Goal: Task Accomplishment & Management: Use online tool/utility

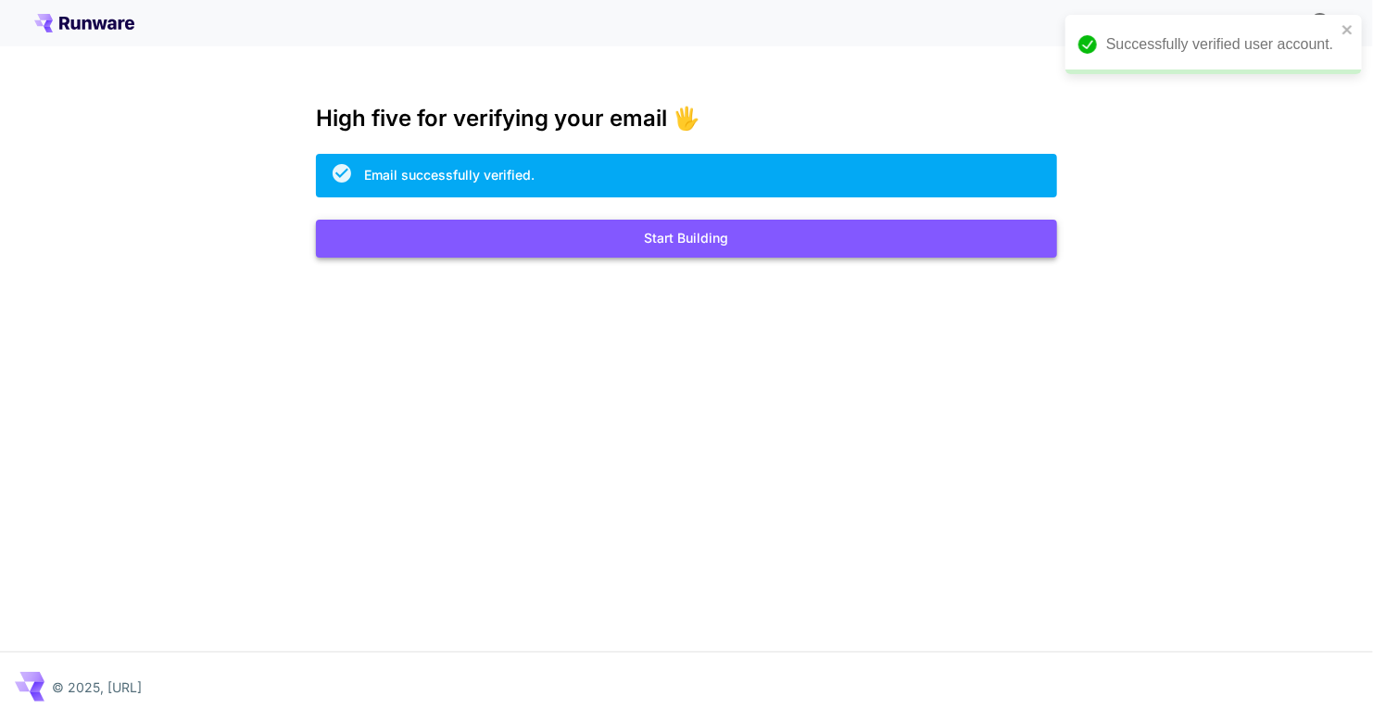
click at [616, 226] on button "Start Building" at bounding box center [686, 239] width 741 height 38
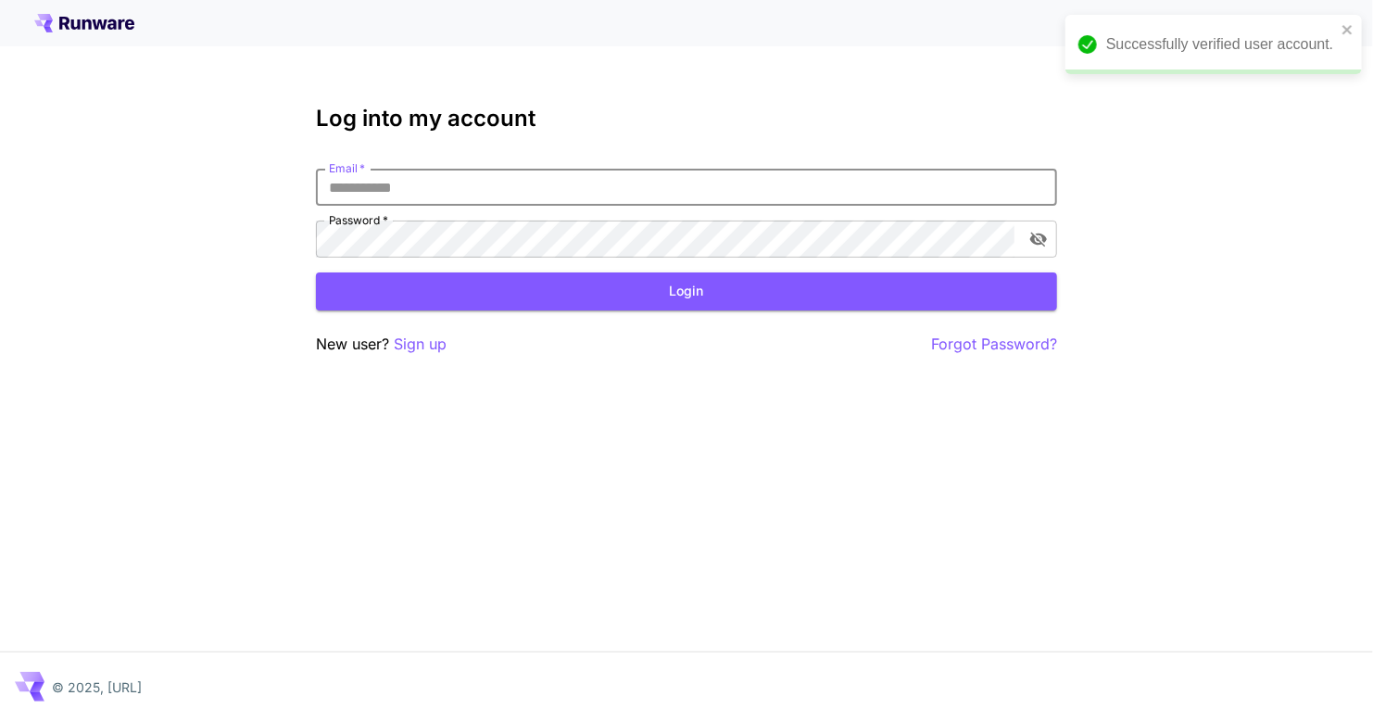
click at [547, 176] on input "Email   *" at bounding box center [686, 187] width 741 height 37
type input "*"
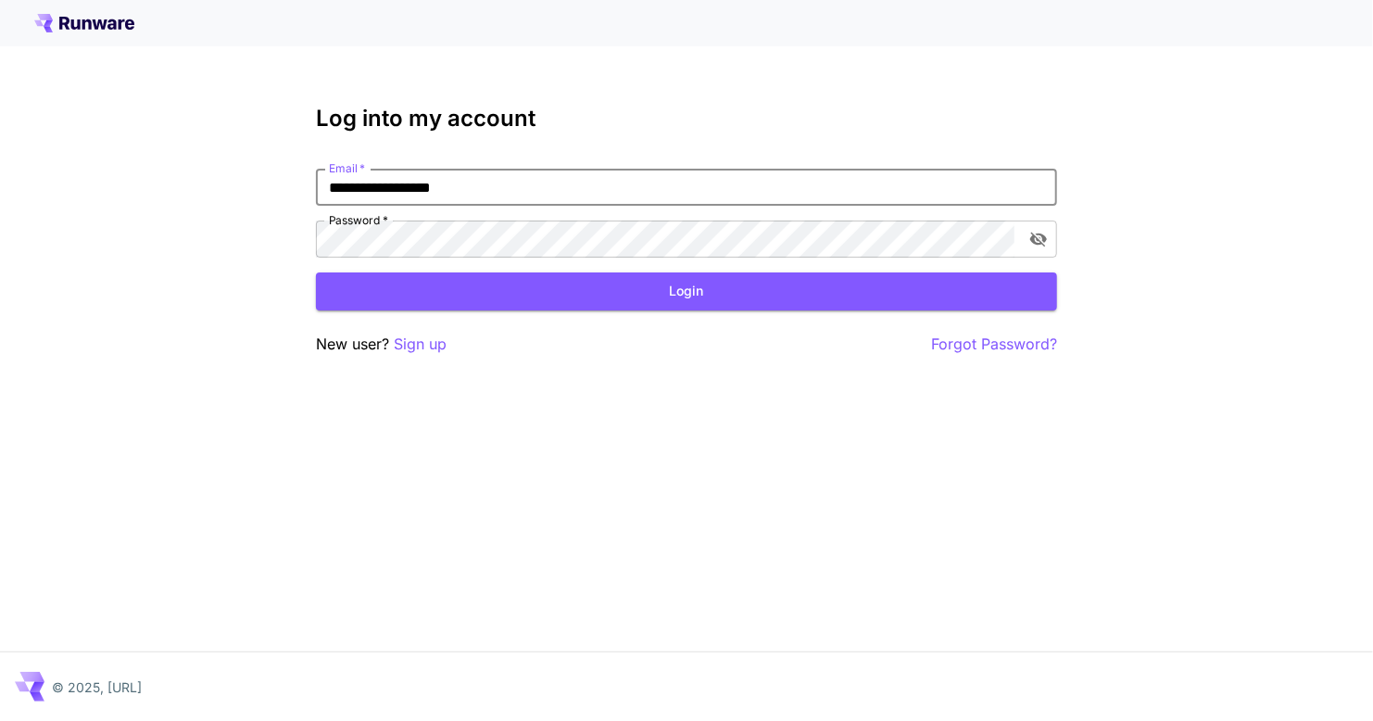
click at [550, 178] on input "**********" at bounding box center [686, 187] width 741 height 37
click at [553, 187] on input "**********" at bounding box center [686, 187] width 741 height 37
type input "**********"
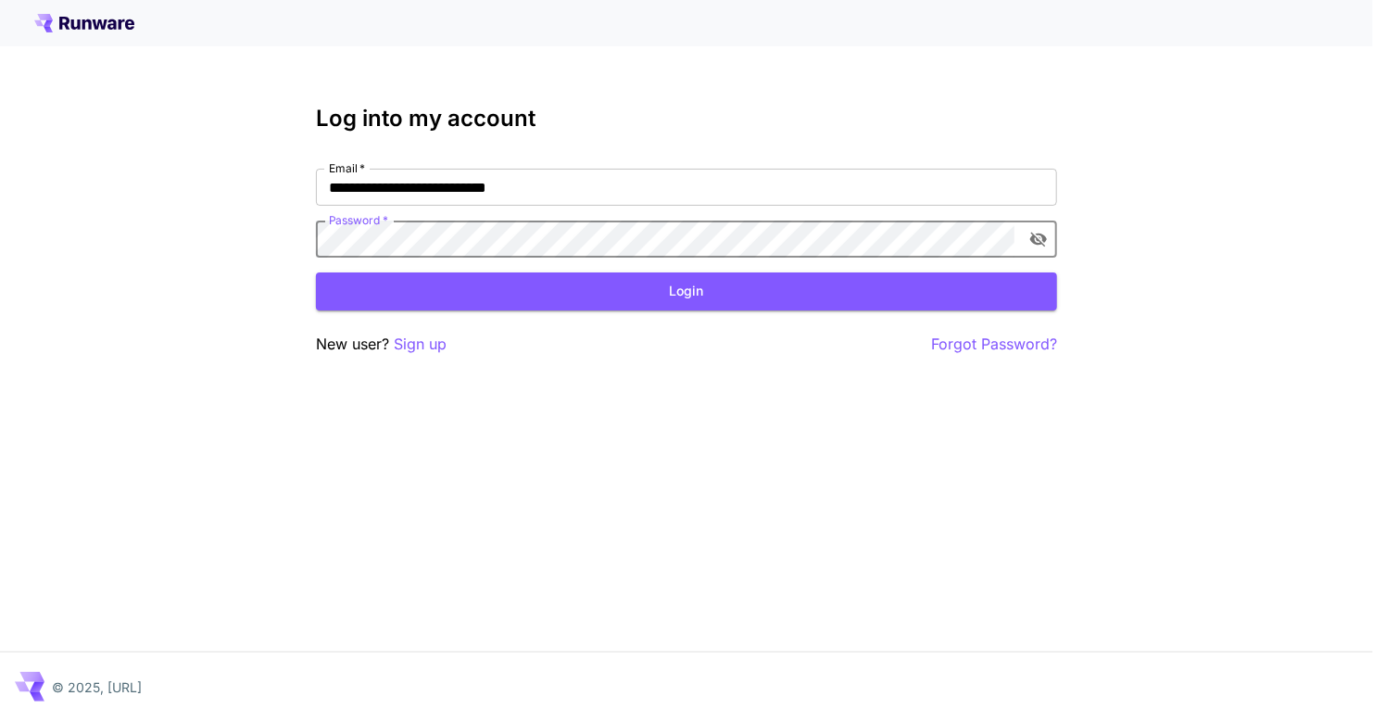
click button "Login" at bounding box center [686, 291] width 741 height 38
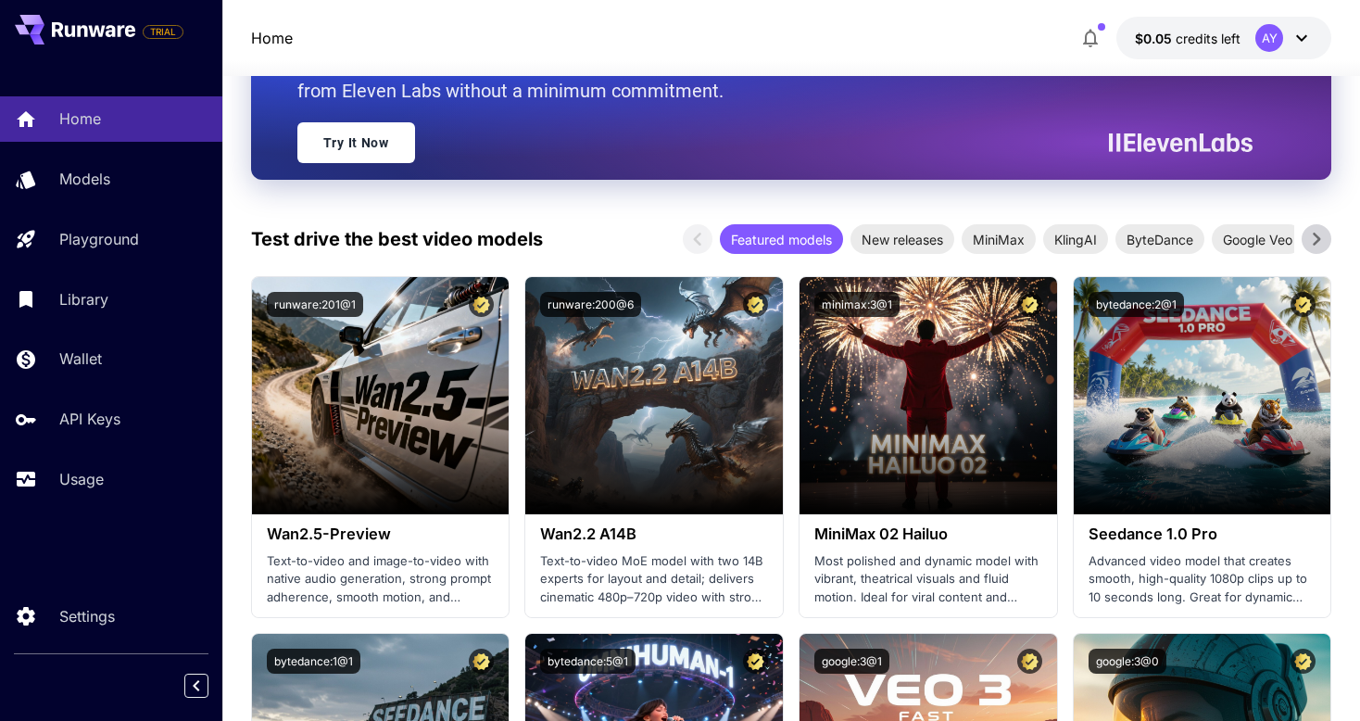
scroll to position [329, 0]
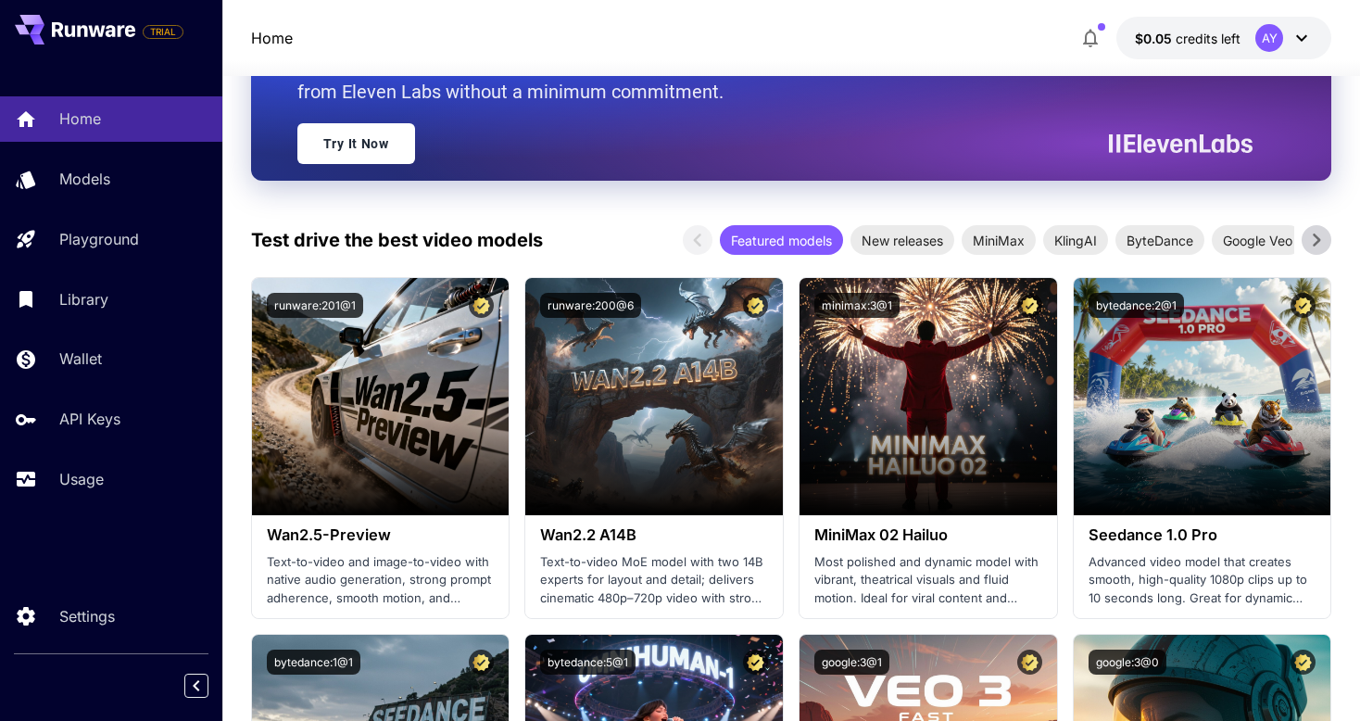
click at [1298, 43] on icon at bounding box center [1301, 38] width 22 height 22
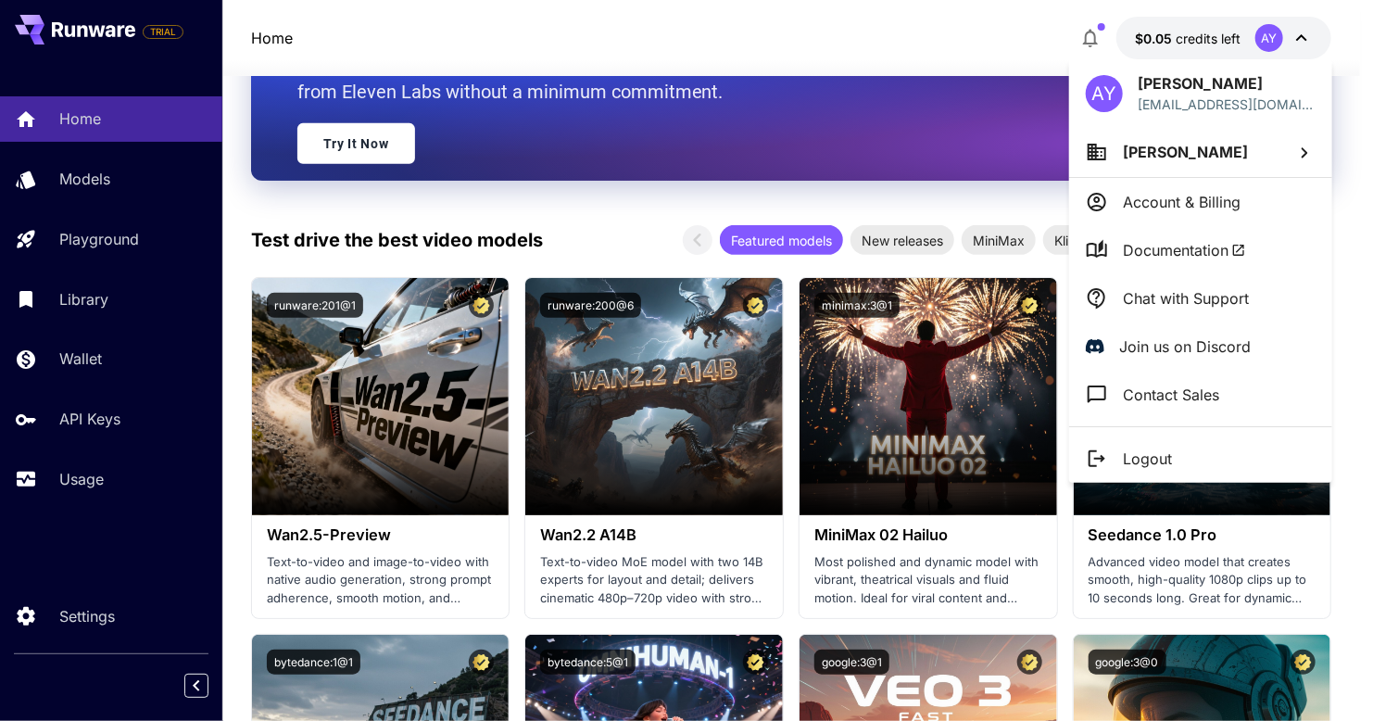
click at [931, 48] on div at bounding box center [686, 360] width 1373 height 721
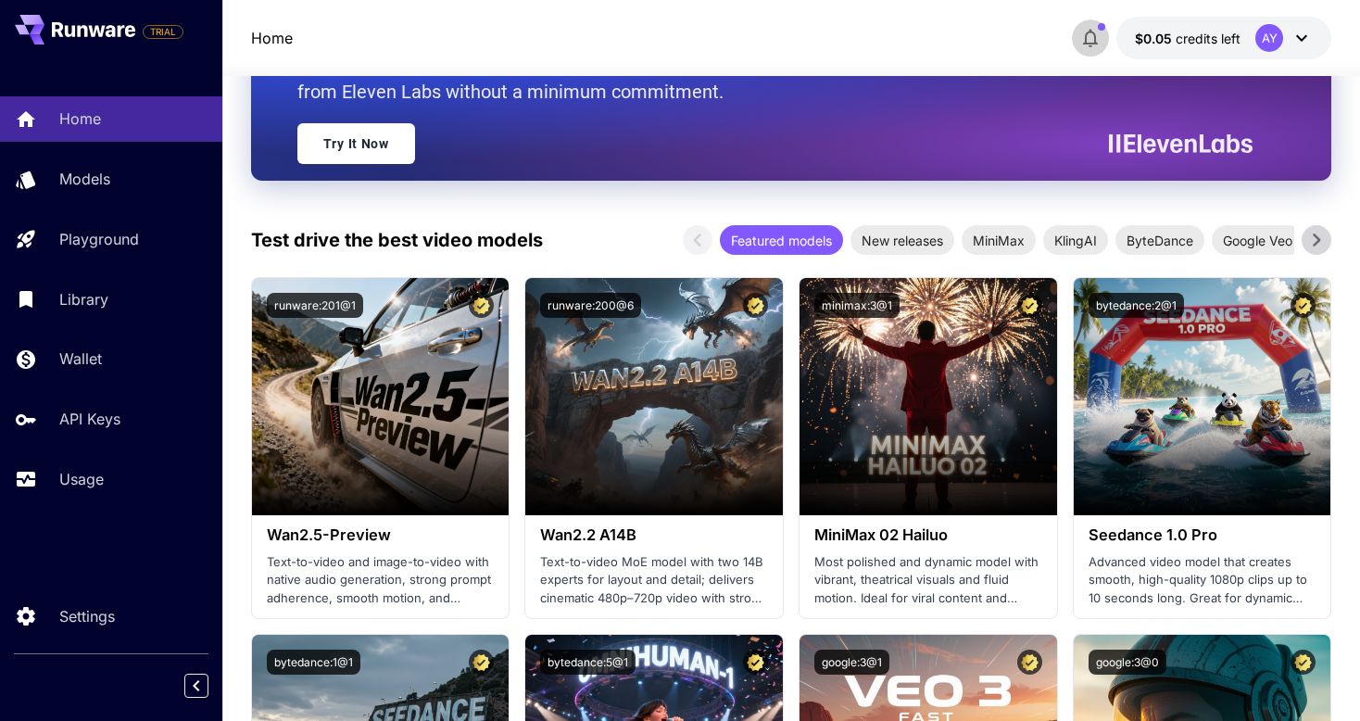
click at [1096, 33] on icon "button" at bounding box center [1090, 39] width 15 height 19
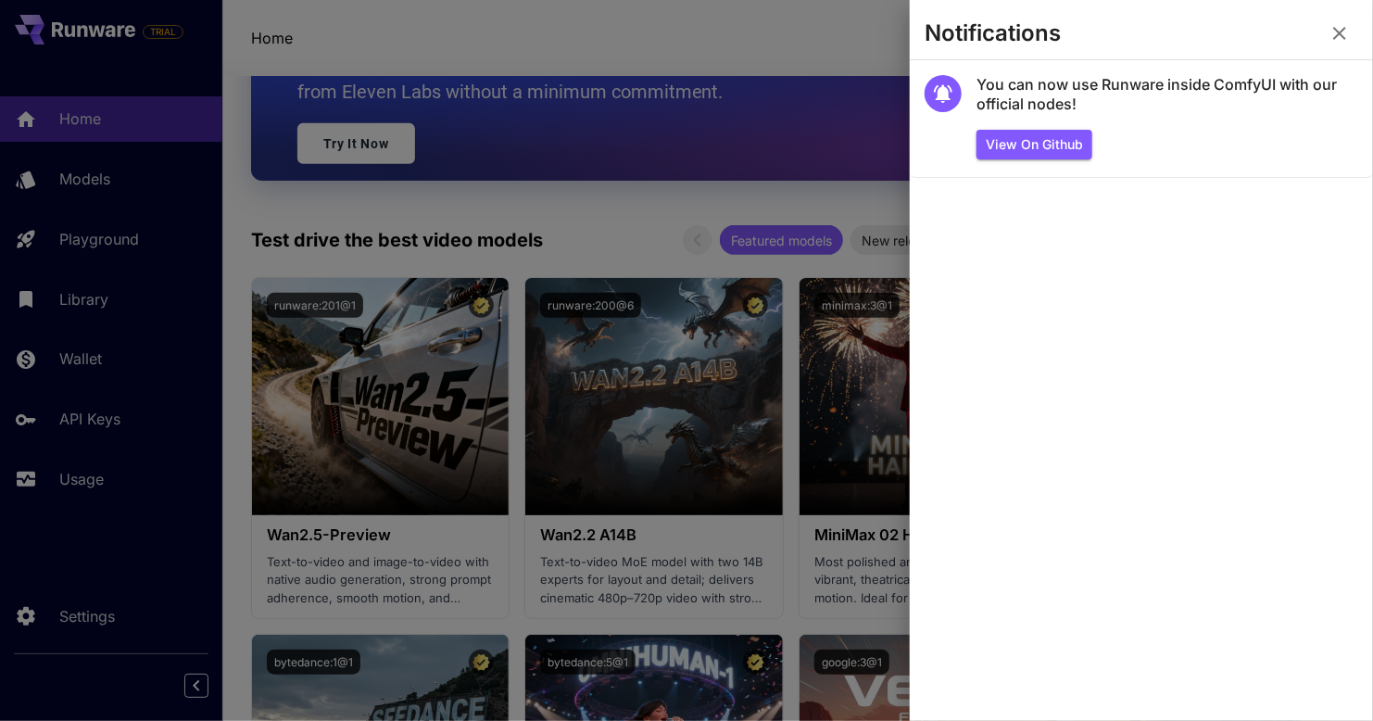
click at [1333, 34] on icon "button" at bounding box center [1339, 33] width 22 height 22
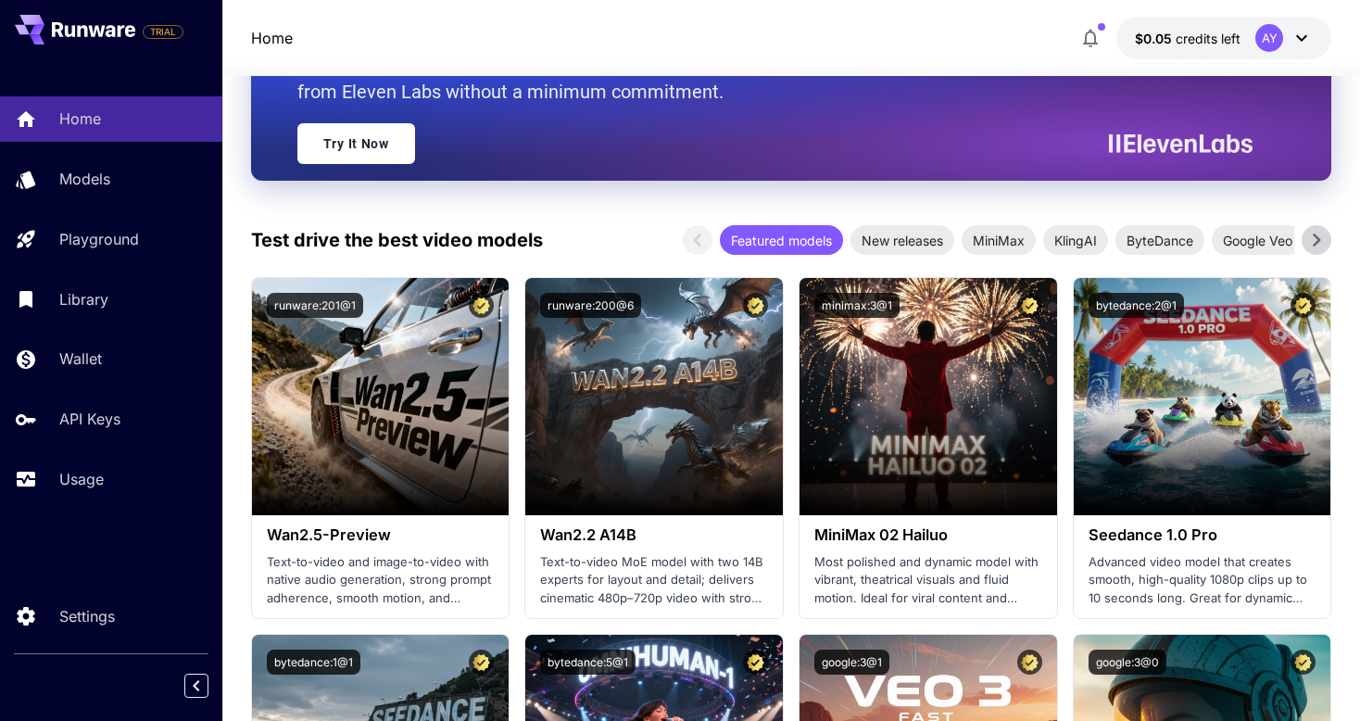
click at [817, 41] on div "Home $0.05 credits left AY" at bounding box center [791, 38] width 1081 height 43
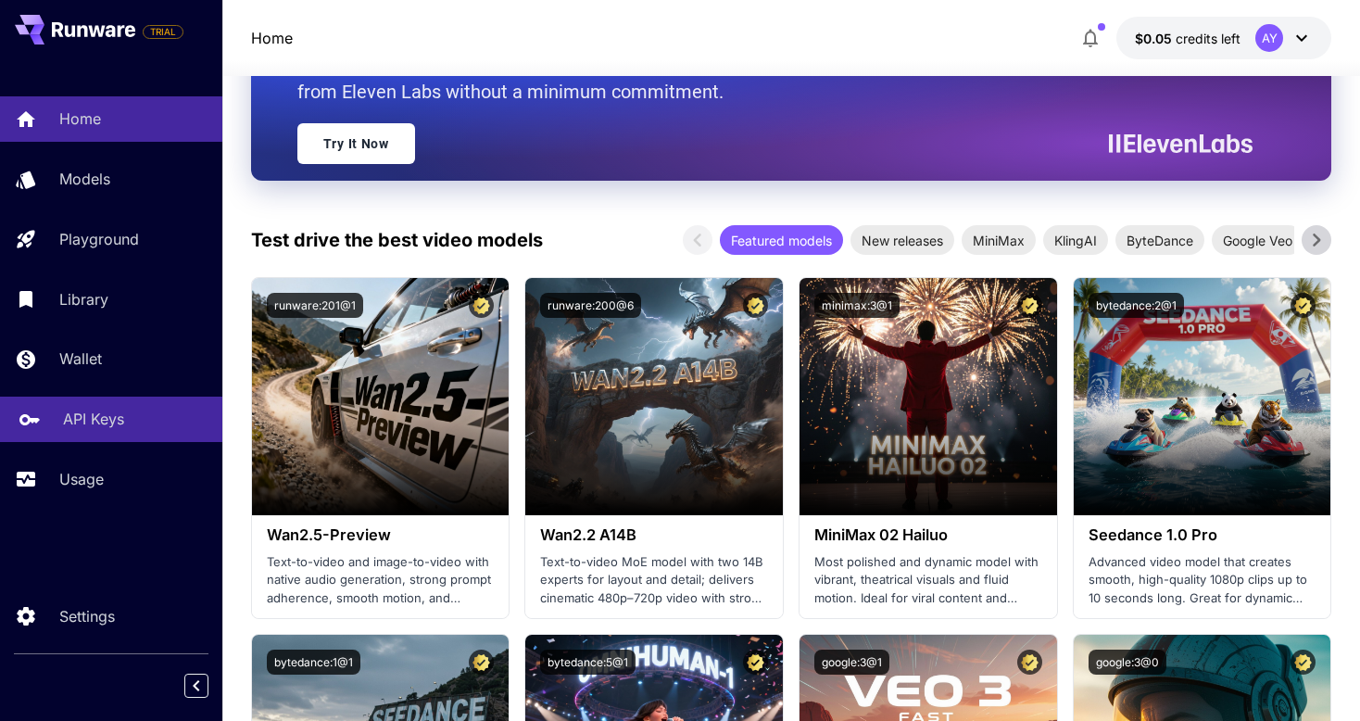
click at [121, 422] on p "API Keys" at bounding box center [93, 419] width 61 height 22
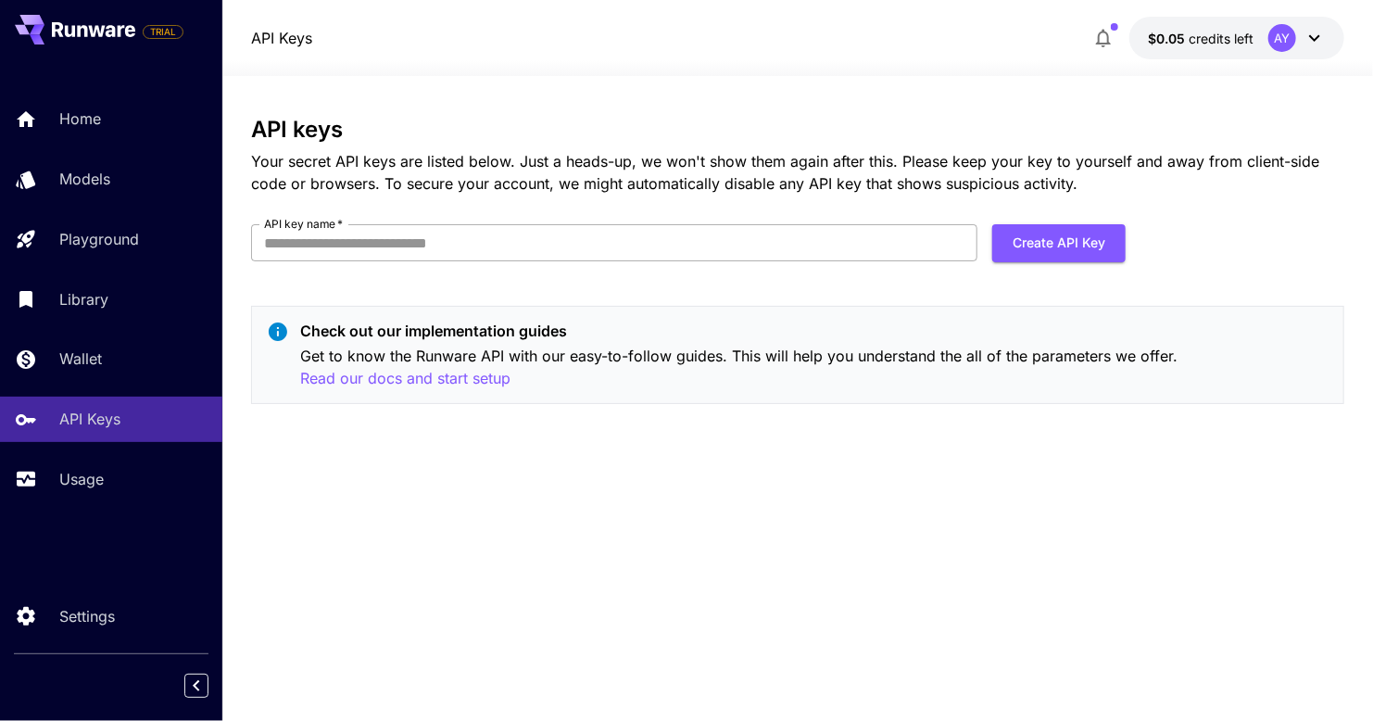
click at [404, 242] on input "API key name   *" at bounding box center [614, 242] width 726 height 37
type input "**********"
click at [1074, 244] on button "Create API Key" at bounding box center [1058, 243] width 133 height 38
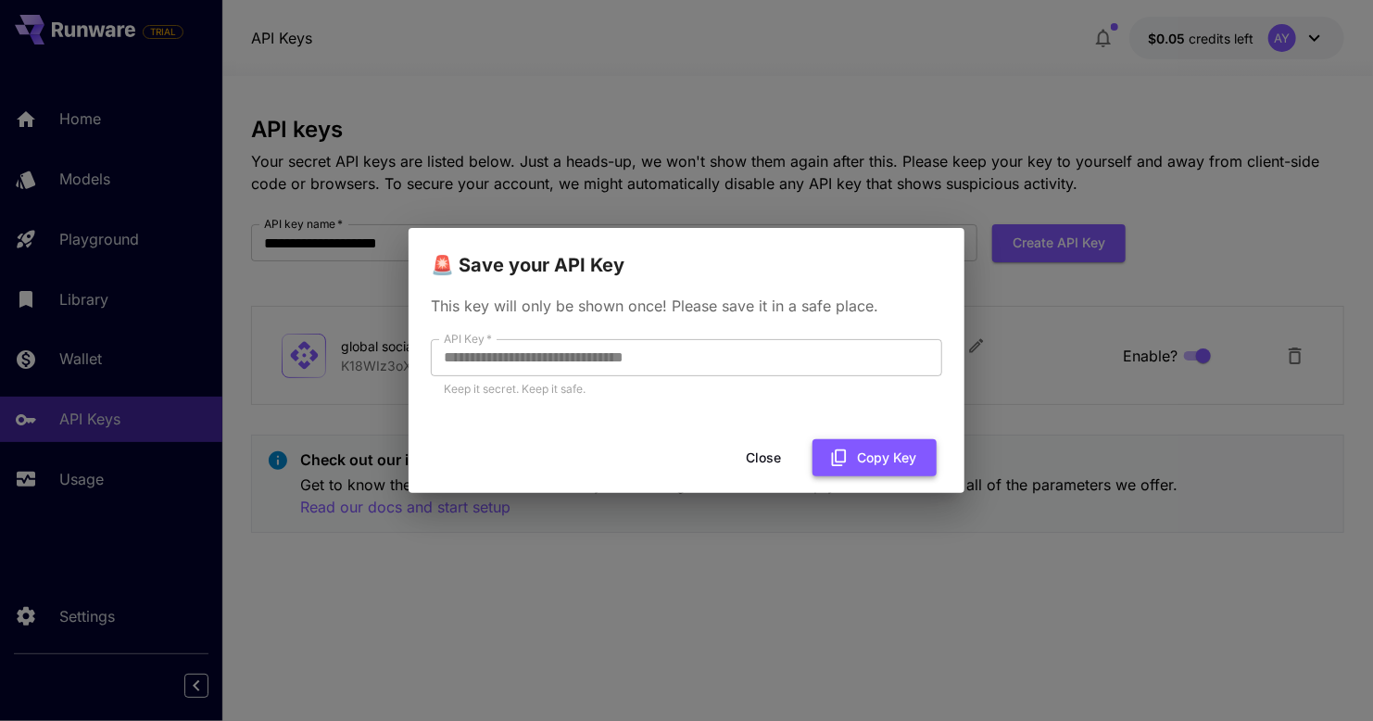
click at [876, 458] on button "Copy Key" at bounding box center [874, 458] width 124 height 38
click at [770, 456] on button "Close" at bounding box center [763, 458] width 83 height 38
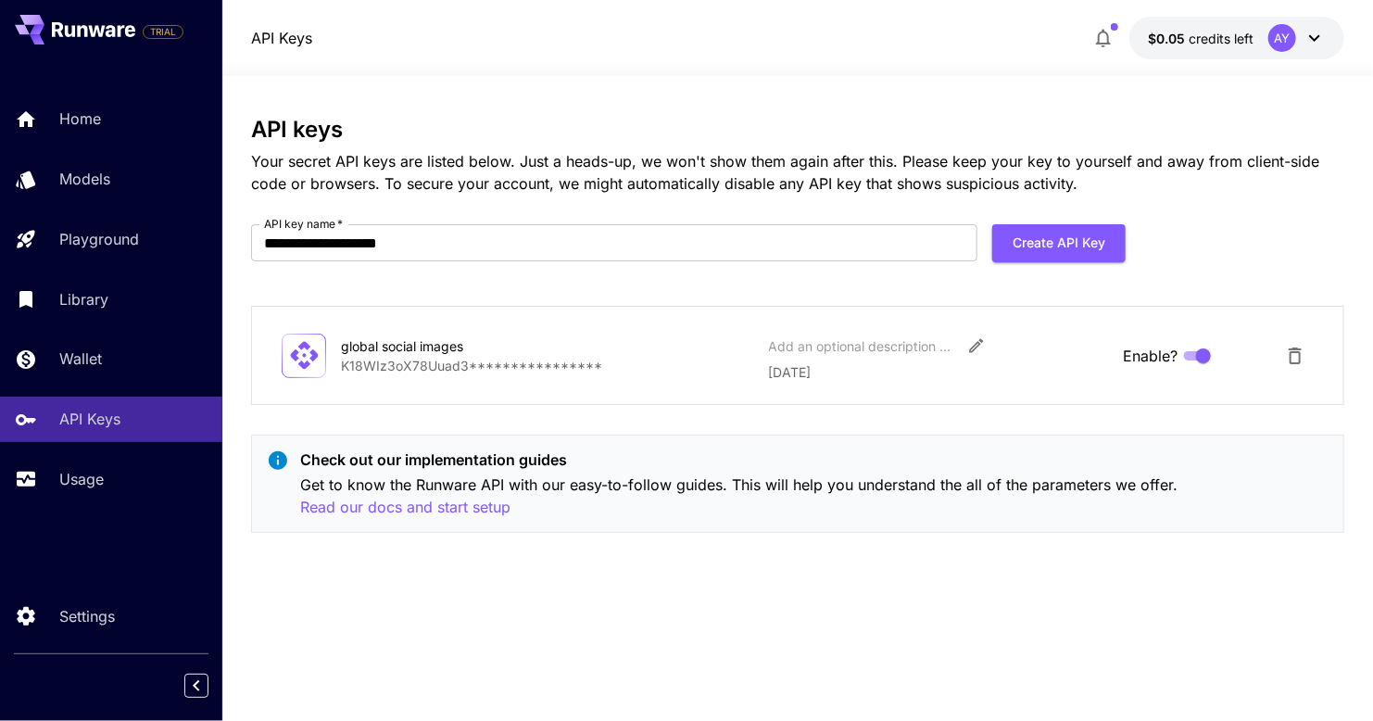
drag, startPoint x: 449, startPoint y: 509, endPoint x: 554, endPoint y: 637, distance: 165.2
click at [554, 637] on div "**********" at bounding box center [797, 398] width 1093 height 563
click at [461, 507] on p "Read our docs and start setup" at bounding box center [405, 507] width 210 height 23
click at [97, 125] on p "Home" at bounding box center [84, 118] width 42 height 22
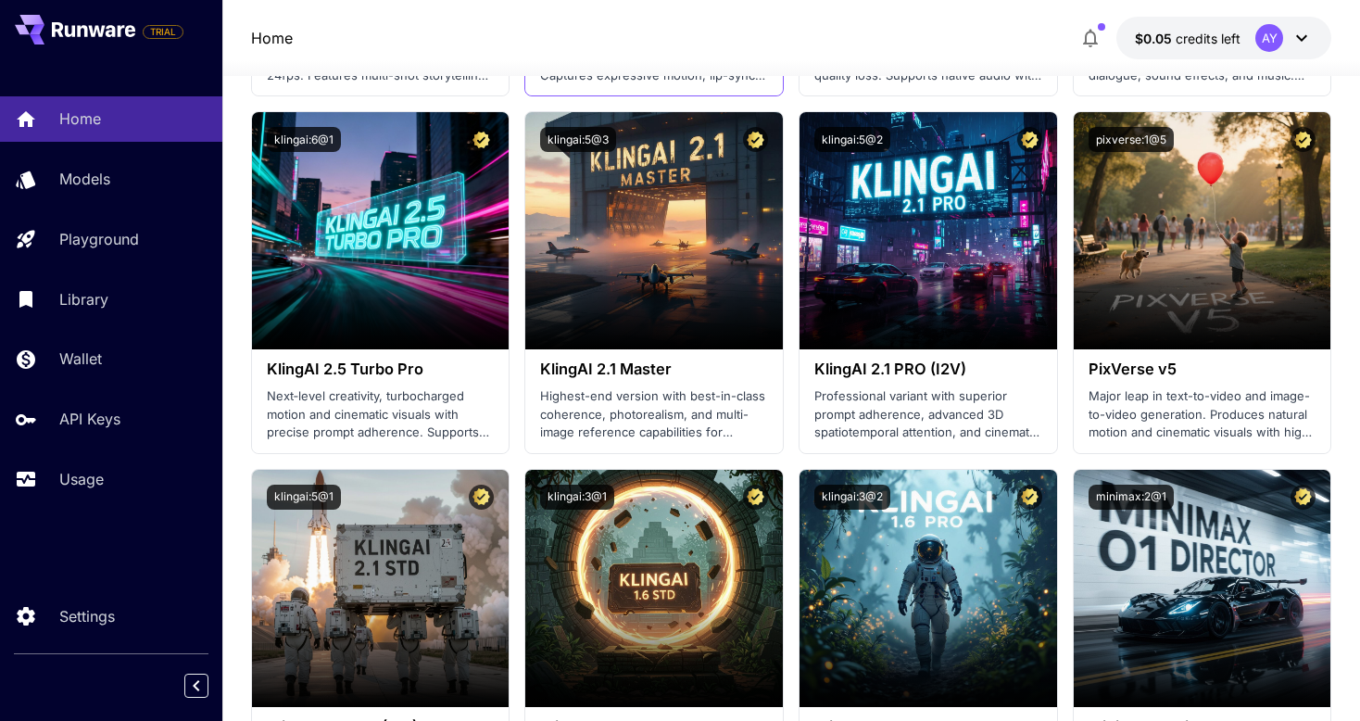
scroll to position [1500, 0]
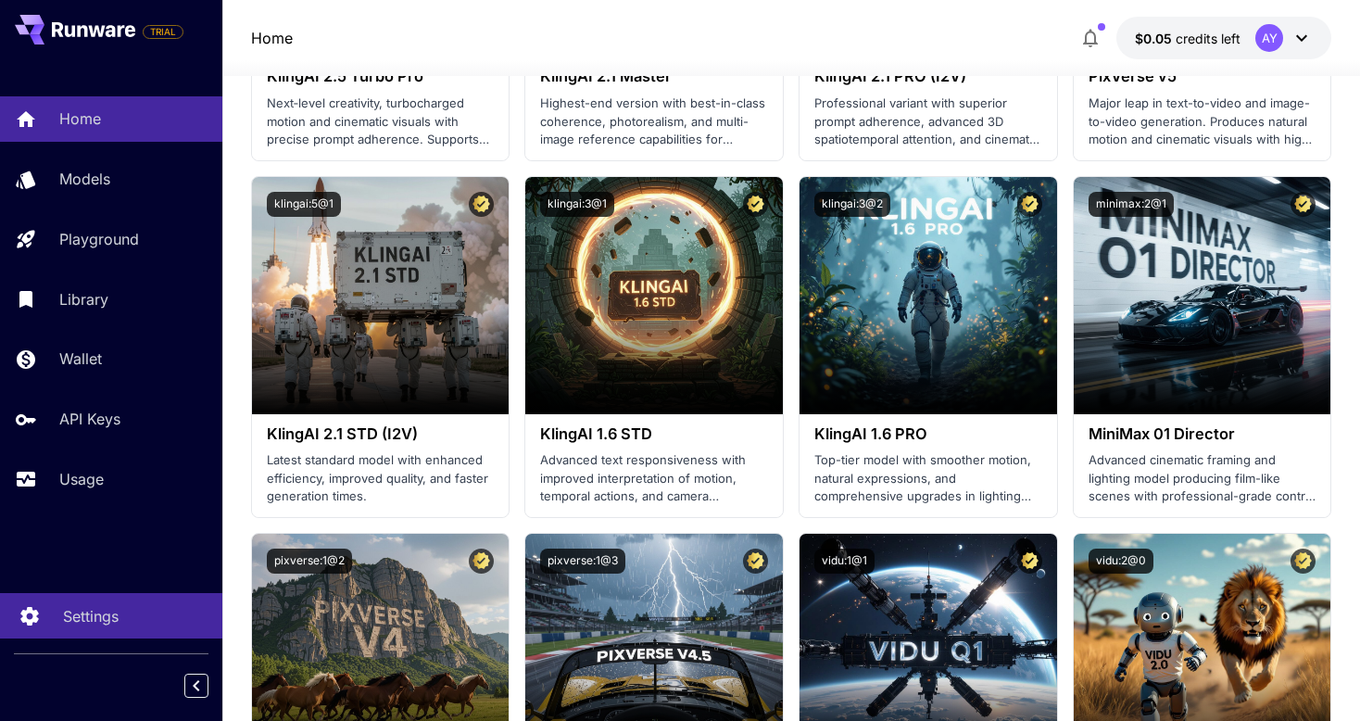
click at [93, 622] on p "Settings" at bounding box center [91, 616] width 56 height 22
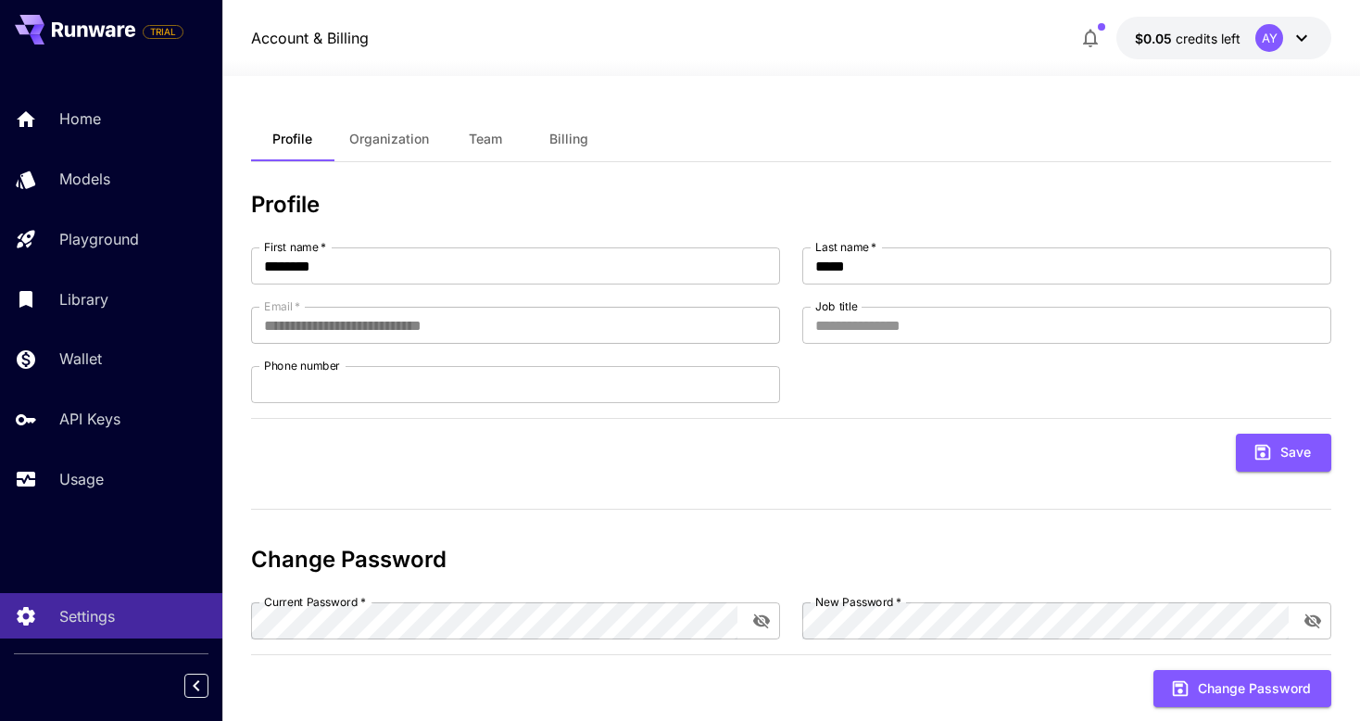
click at [1304, 44] on icon at bounding box center [1301, 38] width 22 height 22
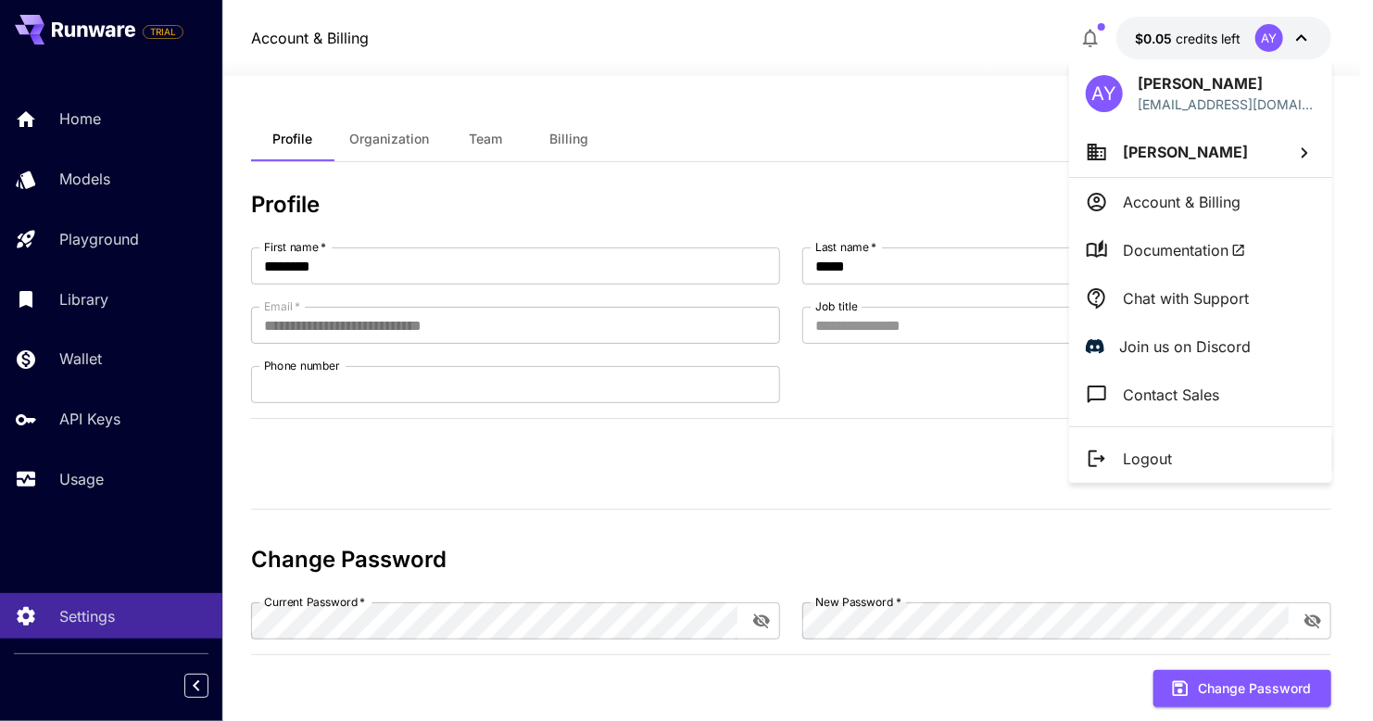
click at [785, 121] on div at bounding box center [686, 360] width 1373 height 721
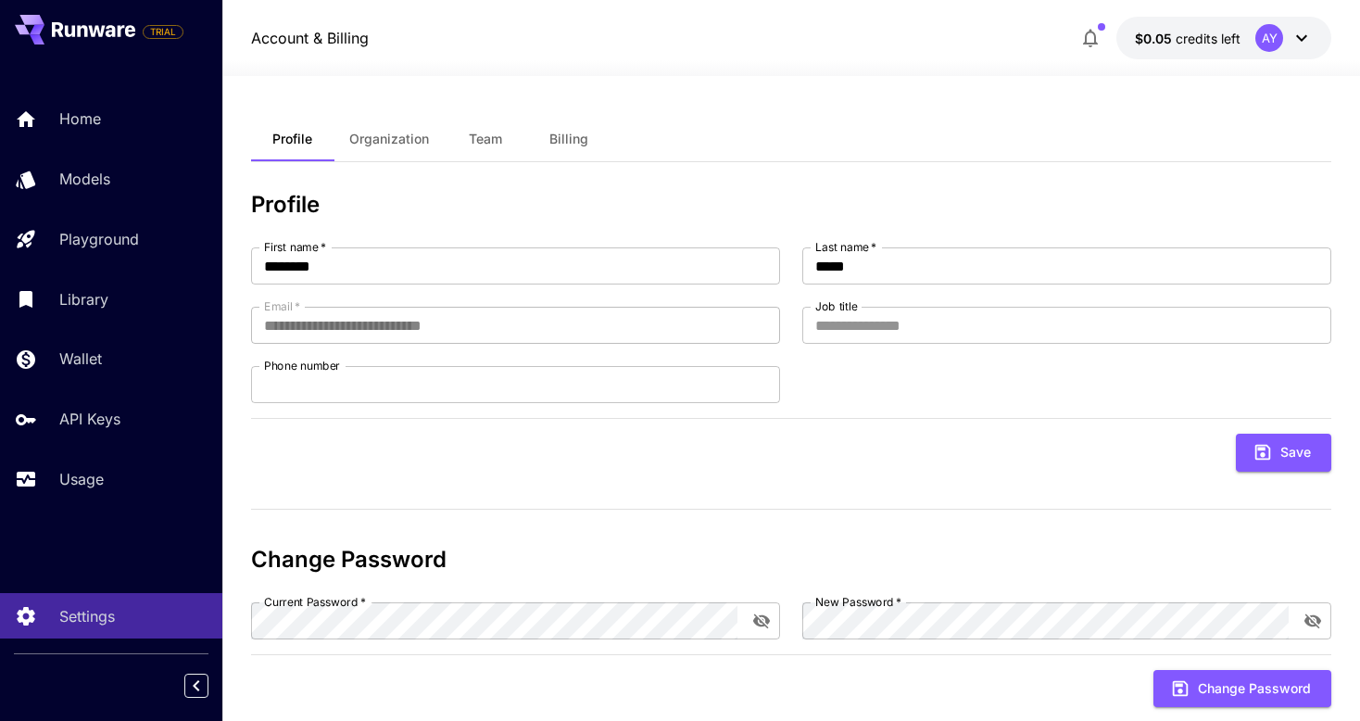
click at [96, 27] on icon at bounding box center [96, 30] width 17 height 11
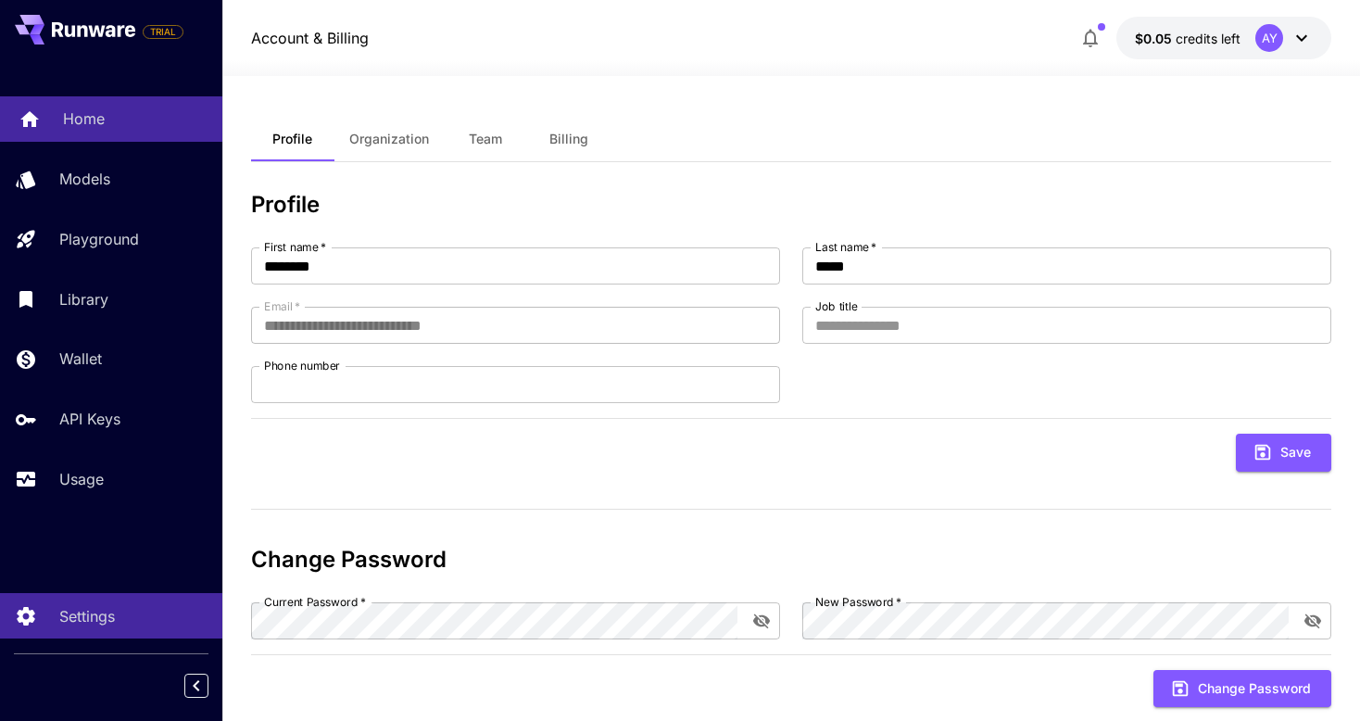
click at [104, 126] on div "Home" at bounding box center [135, 118] width 144 height 22
